Goal: Navigation & Orientation: Find specific page/section

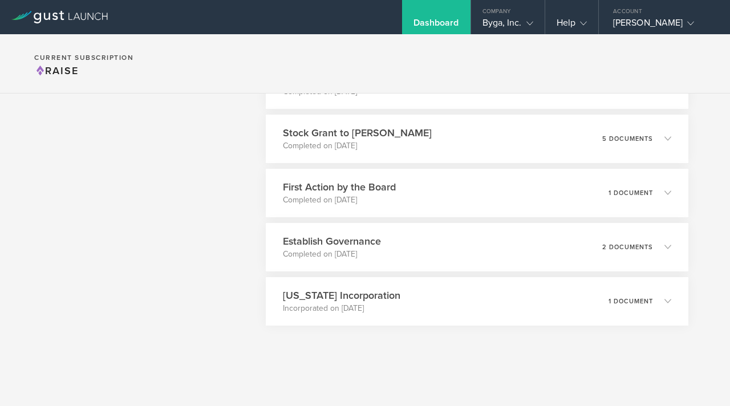
scroll to position [4549, 0]
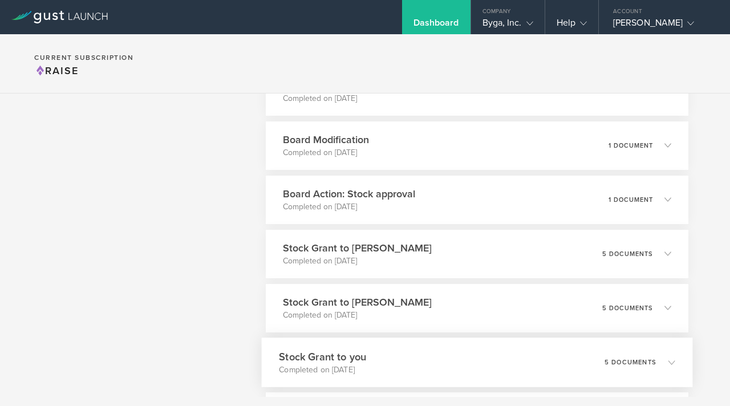
click at [660, 367] on icon at bounding box center [665, 362] width 19 height 10
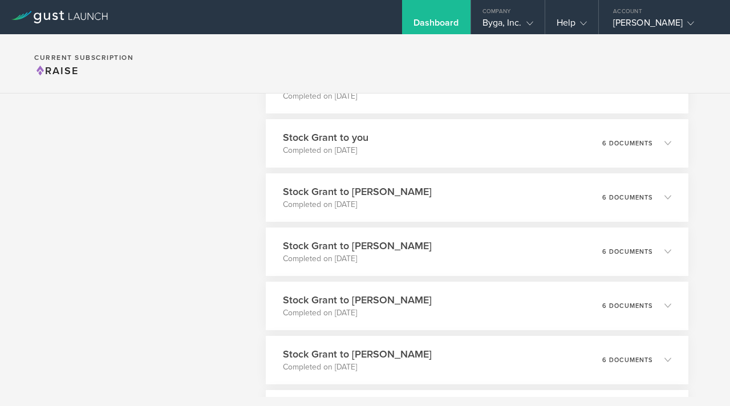
scroll to position [3813, 0]
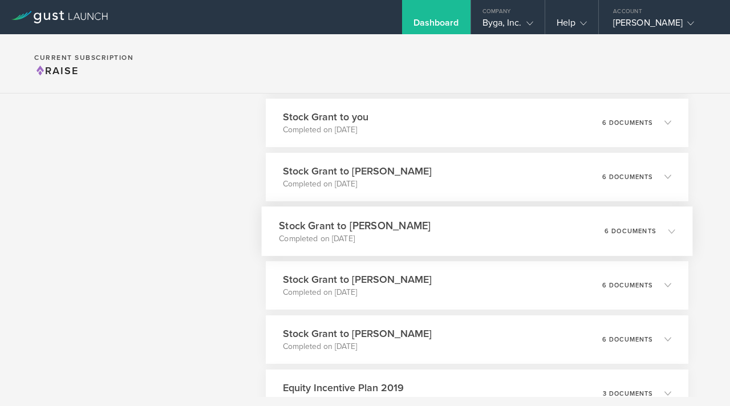
click at [668, 234] on icon at bounding box center [671, 230] width 7 height 7
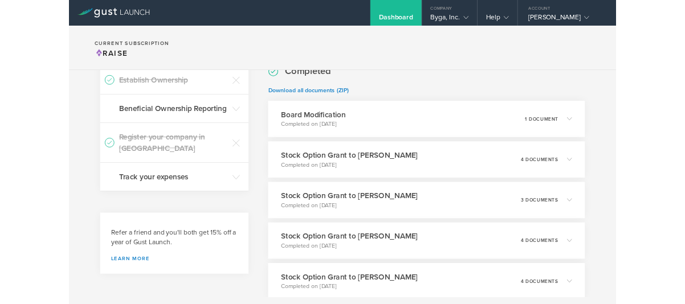
scroll to position [0, 0]
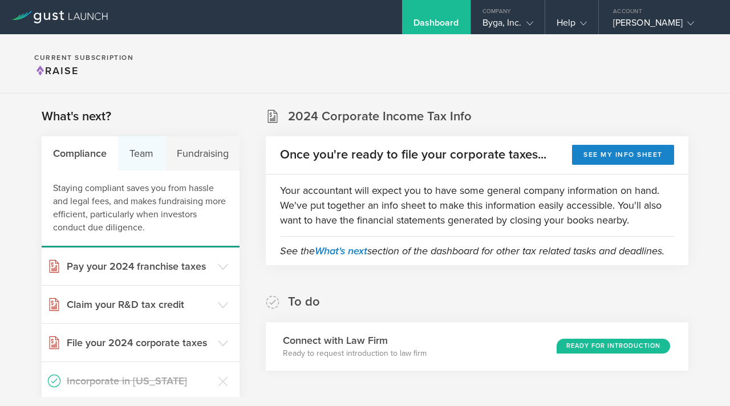
click at [140, 156] on div "Team" at bounding box center [141, 153] width 47 height 34
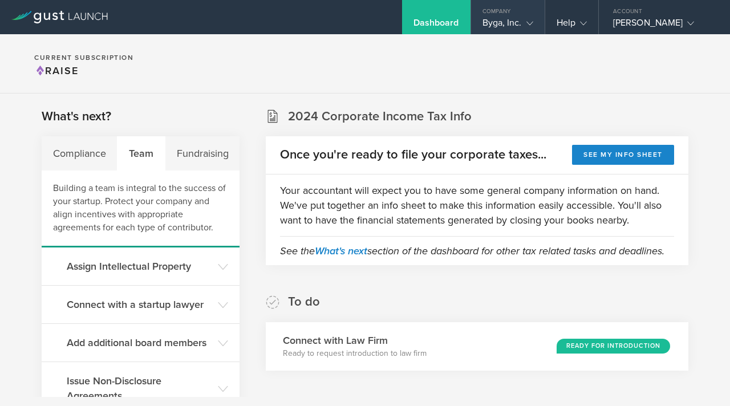
click at [523, 22] on gust-icon at bounding box center [526, 22] width 11 height 11
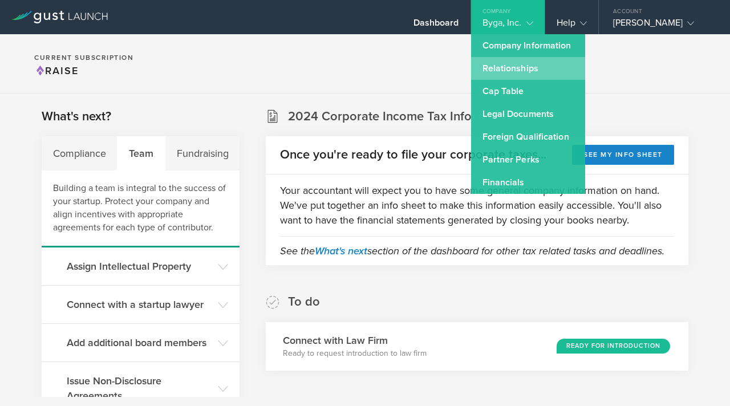
click at [508, 63] on link "Relationships" at bounding box center [528, 68] width 114 height 23
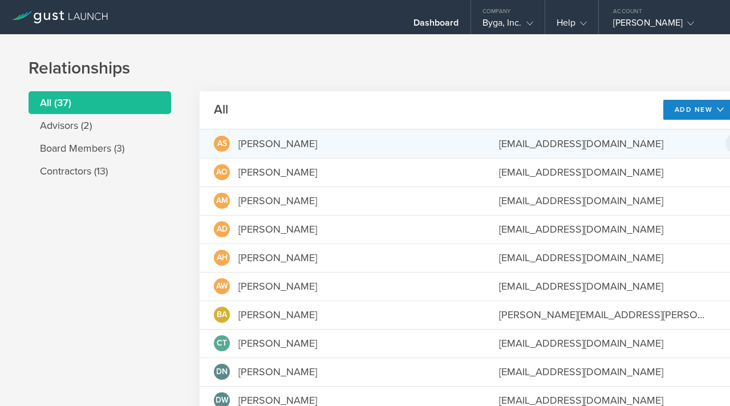
click at [728, 146] on icon at bounding box center [735, 144] width 14 height 14
click at [323, 174] on md-backdrop at bounding box center [365, 203] width 730 height 406
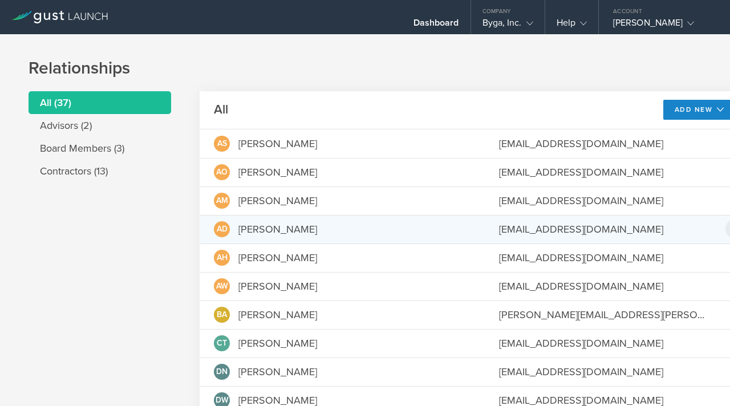
click at [729, 226] on icon at bounding box center [735, 229] width 2 height 9
